Goal: Check status: Check status

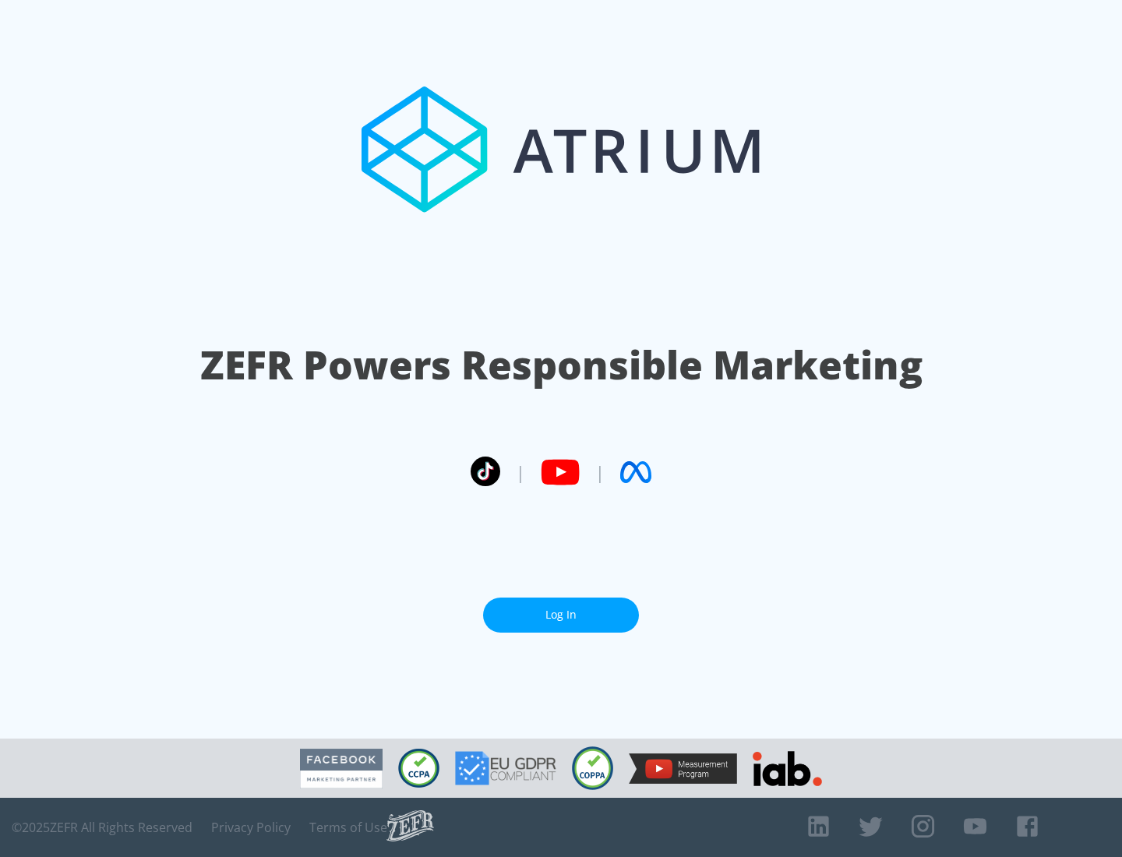
click at [561, 615] on link "Log In" at bounding box center [561, 615] width 156 height 35
